Goal: Check status: Check status

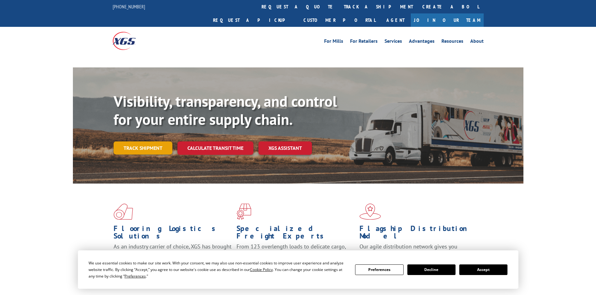
click at [144, 142] on link "Track shipment" at bounding box center [142, 148] width 59 height 13
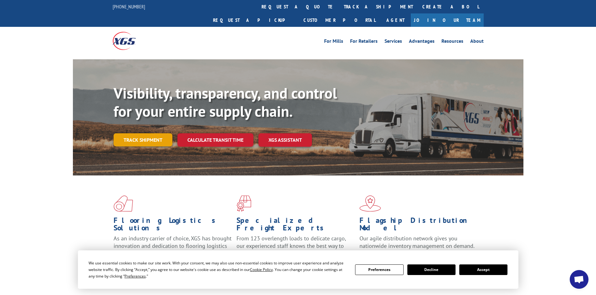
click at [149, 134] on link "Track shipment" at bounding box center [142, 140] width 59 height 13
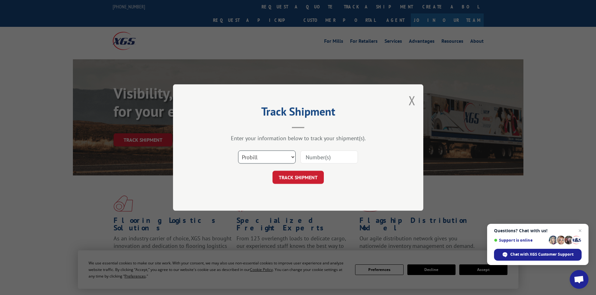
click at [250, 159] on select "Select category... Probill BOL PO" at bounding box center [267, 157] width 58 height 13
select select "po"
click at [238, 151] on select "Select category... Probill BOL PO" at bounding box center [267, 157] width 58 height 13
click at [314, 155] on input at bounding box center [329, 157] width 58 height 13
paste input "04510335"
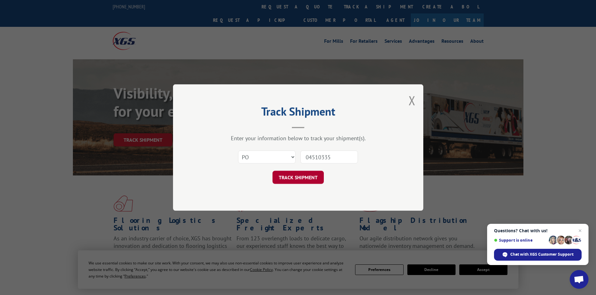
type input "04510335"
click at [302, 178] on button "TRACK SHIPMENT" at bounding box center [297, 177] width 51 height 13
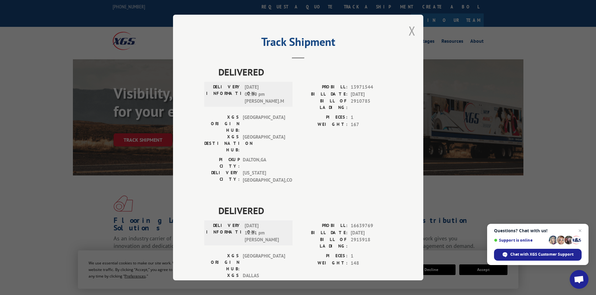
click at [410, 32] on button "Close modal" at bounding box center [411, 31] width 7 height 17
